Goal: Register for event/course

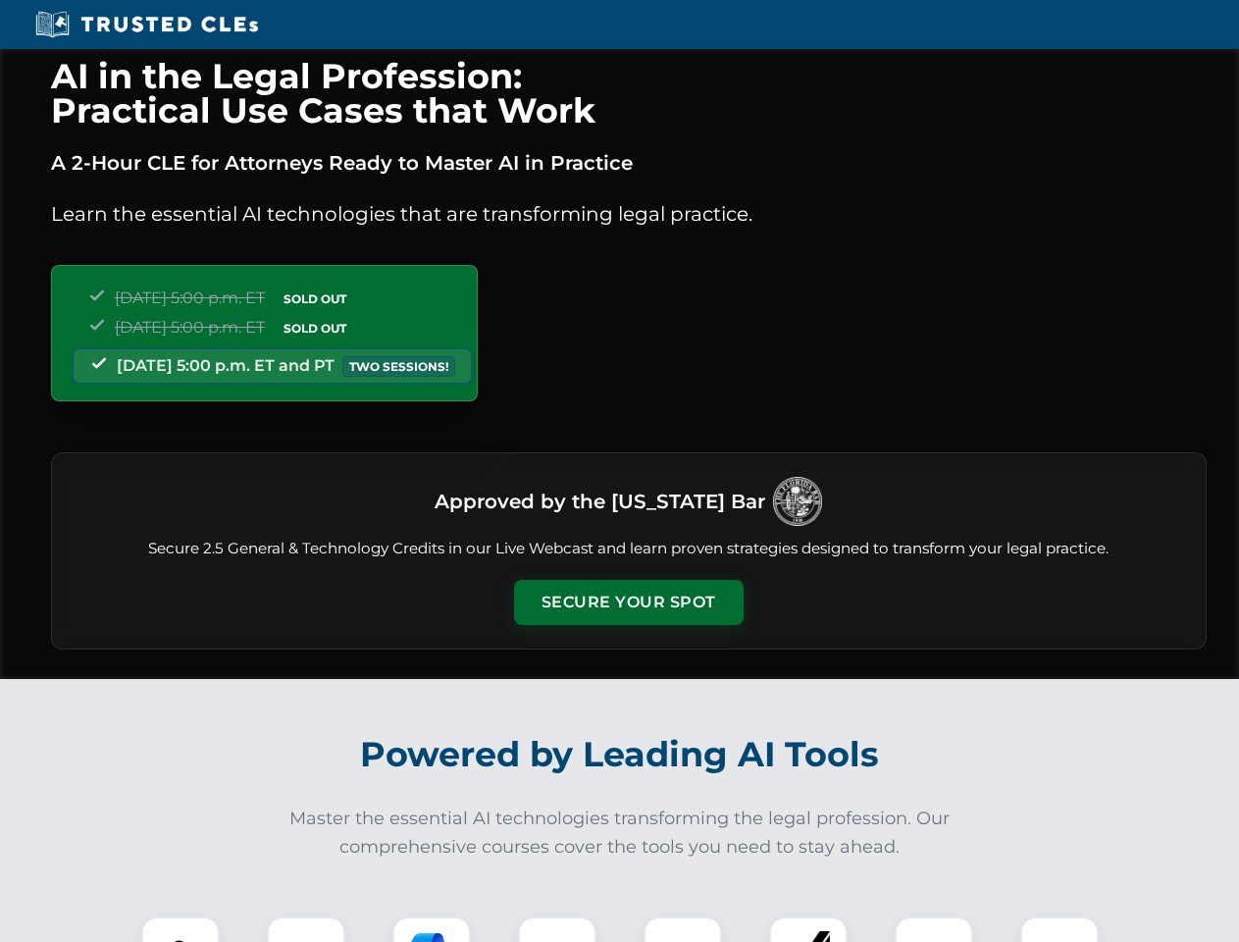
click at [628, 602] on button "Secure Your Spot" at bounding box center [629, 602] width 230 height 45
click at [181, 929] on img at bounding box center [180, 955] width 57 height 57
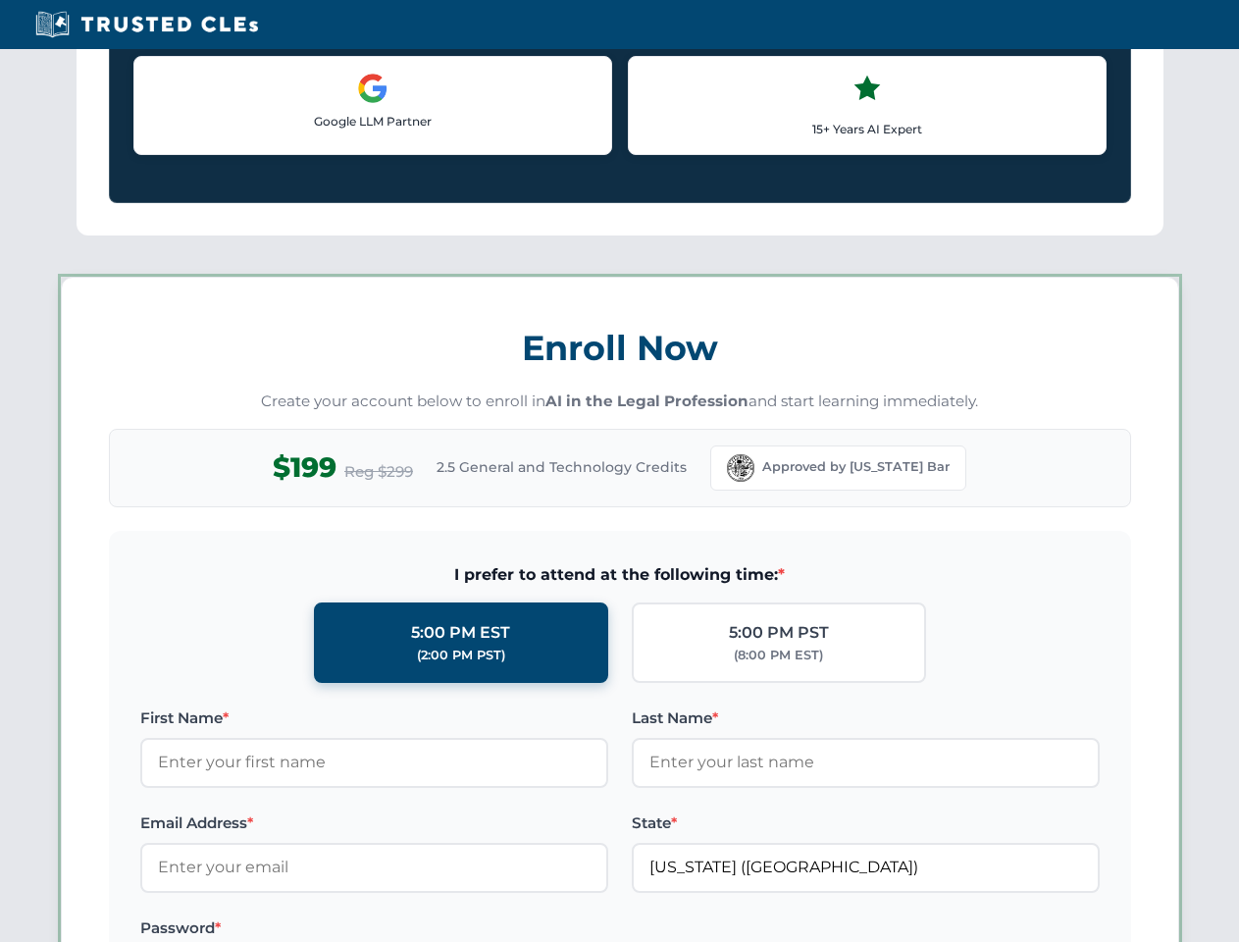
click at [432, 929] on label "Password *" at bounding box center [374, 928] width 468 height 24
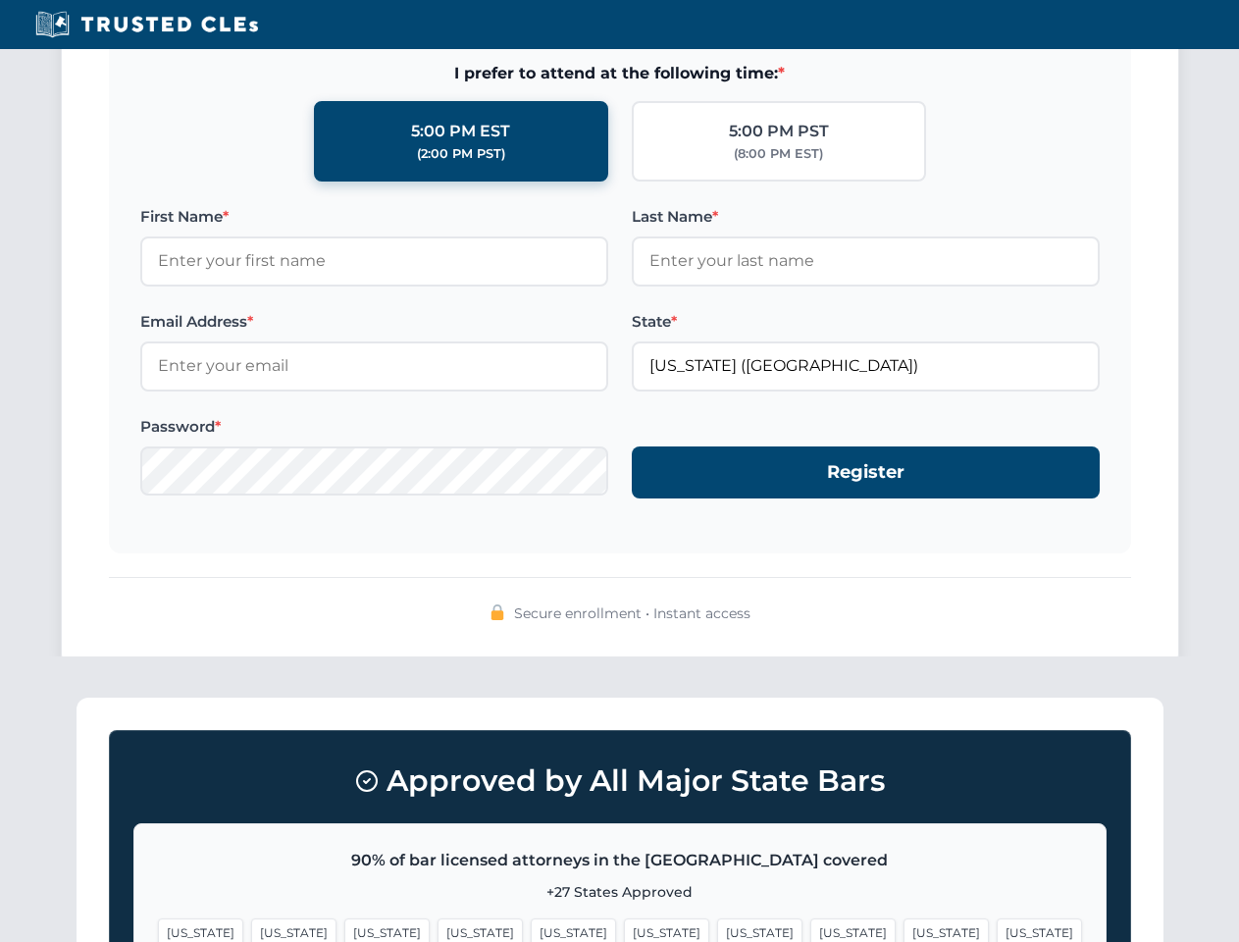
click at [904, 929] on span "[US_STATE]" at bounding box center [946, 932] width 85 height 28
